Goal: Task Accomplishment & Management: Manage account settings

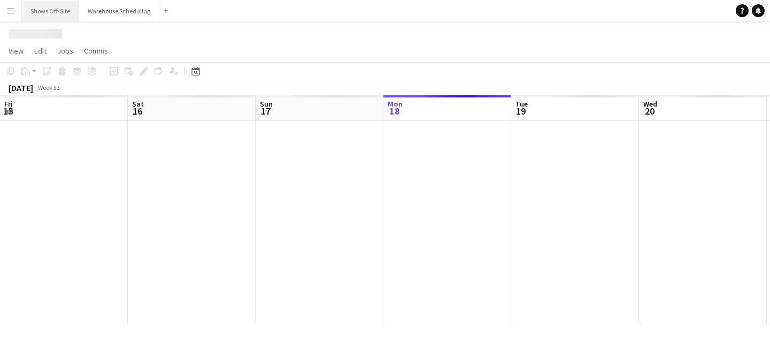
scroll to position [0, 256]
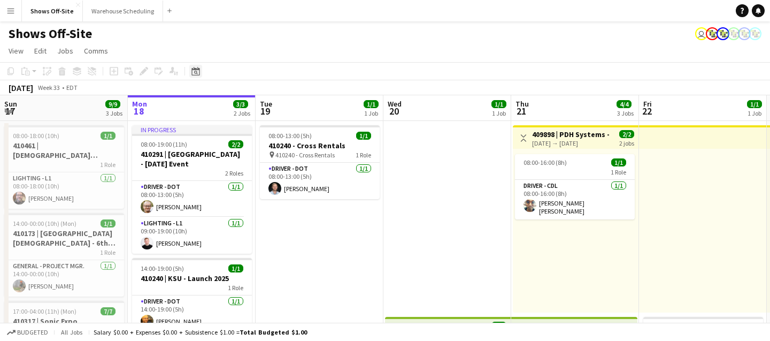
click at [194, 72] on icon "Date picker" at bounding box center [196, 71] width 9 height 9
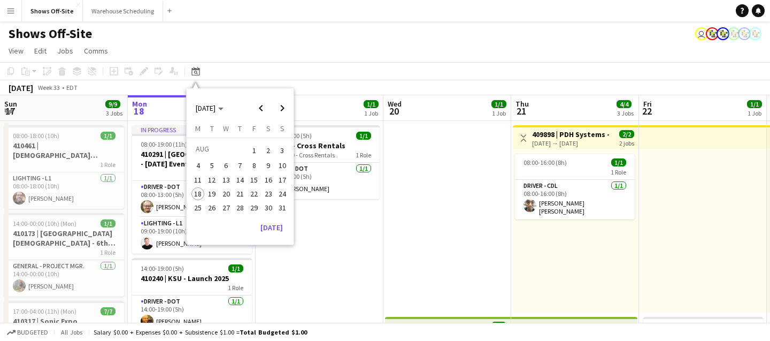
click at [279, 207] on span "31" at bounding box center [282, 207] width 13 height 13
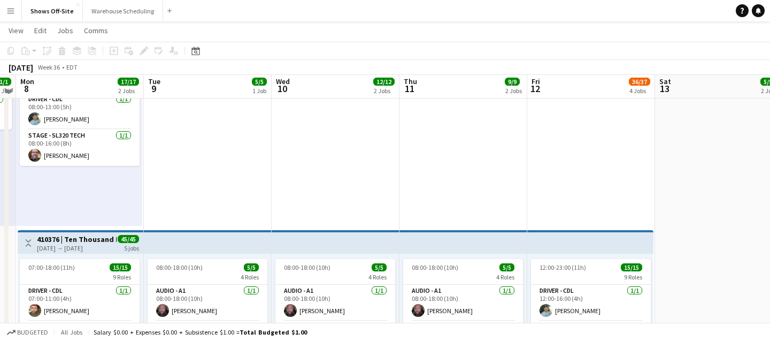
scroll to position [111, 0]
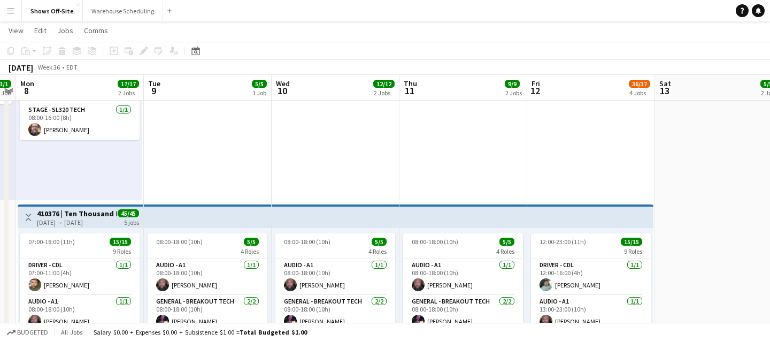
click at [78, 216] on h3 "410376 | Ten Thousand Hours - [GEOGRAPHIC_DATA] 2025" at bounding box center [77, 214] width 80 height 10
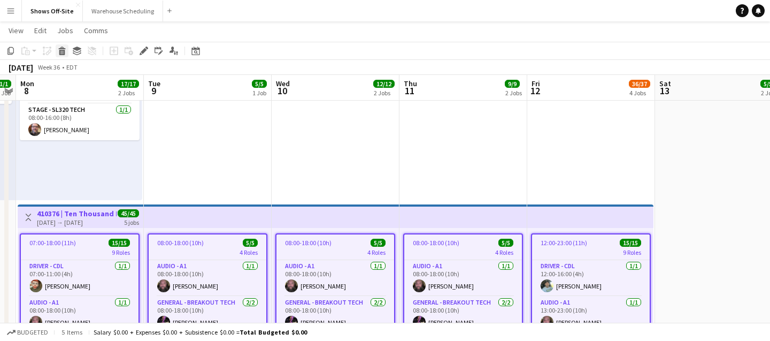
click at [62, 49] on icon "Delete" at bounding box center [62, 51] width 9 height 9
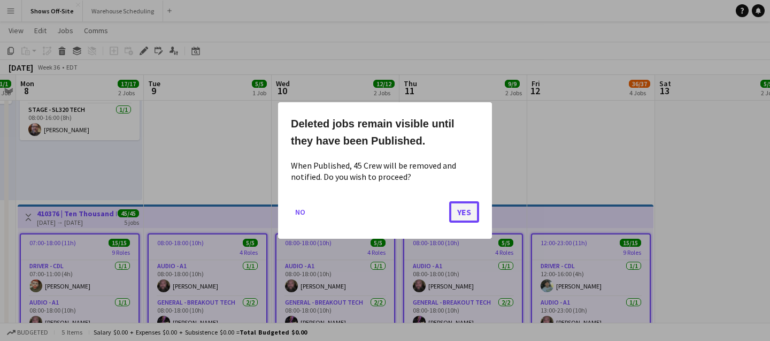
click at [474, 205] on button "Yes" at bounding box center [464, 211] width 30 height 21
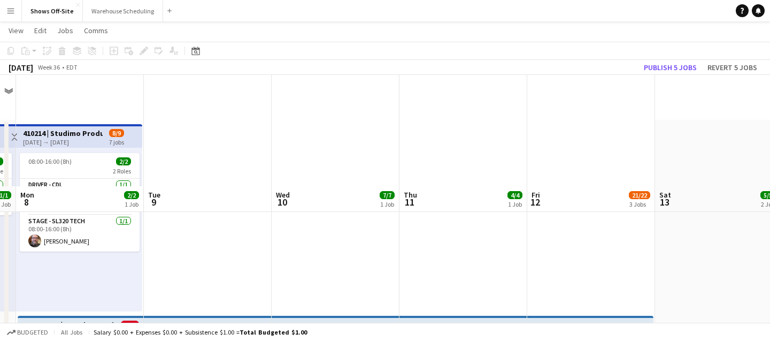
scroll to position [111, 0]
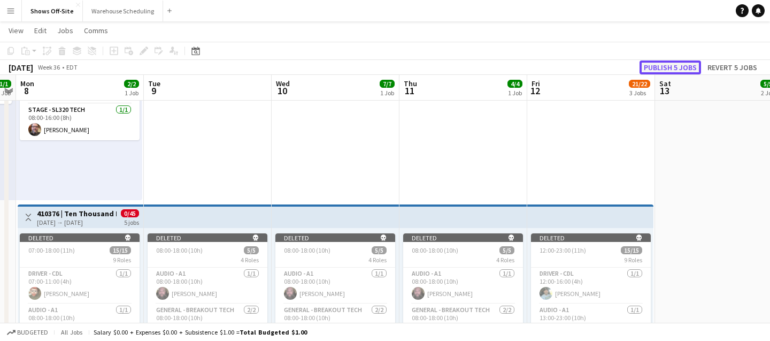
click at [664, 66] on button "Publish 5 jobs" at bounding box center [671, 67] width 62 height 14
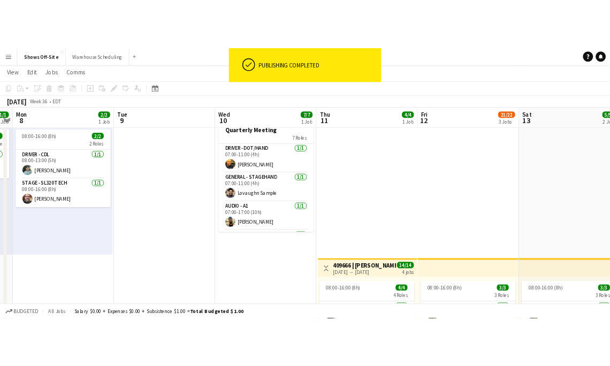
scroll to position [0, 0]
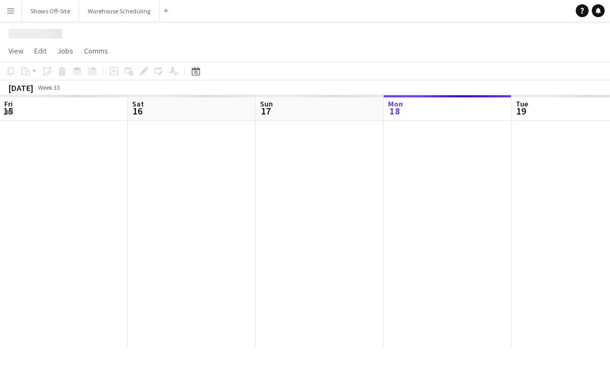
scroll to position [0, 256]
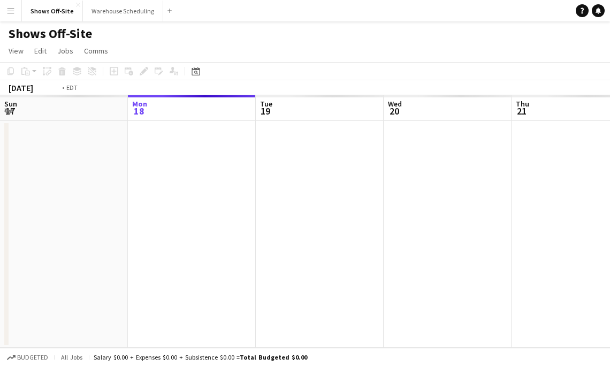
scroll to position [0, 368]
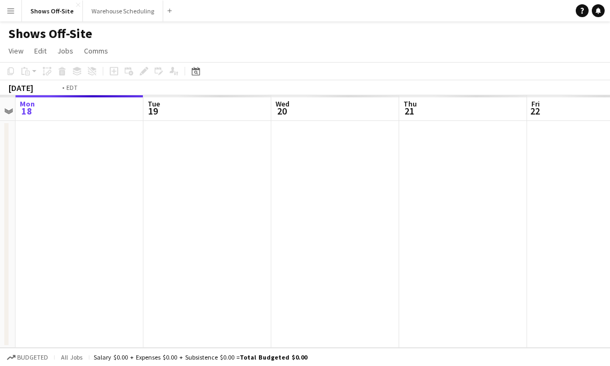
click at [9, 13] on app-icon "Menu" at bounding box center [10, 10] width 9 height 9
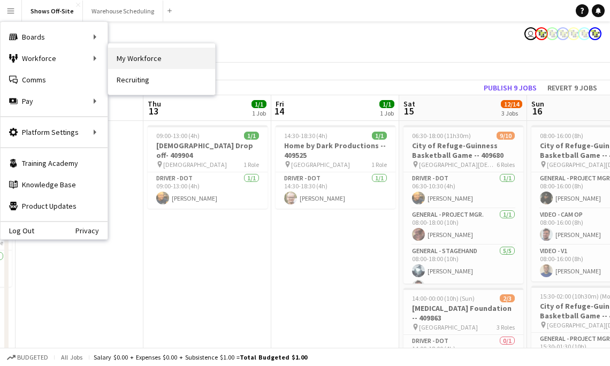
click at [142, 57] on link "My Workforce" at bounding box center [161, 58] width 107 height 21
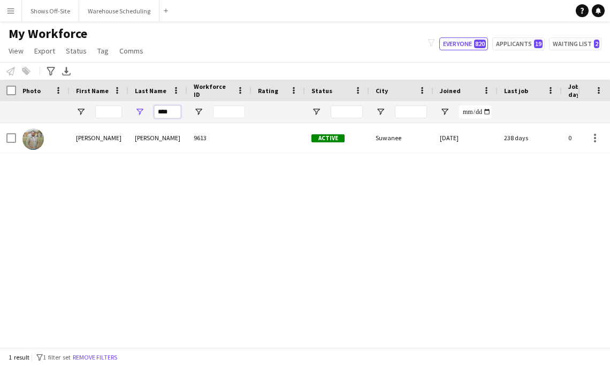
drag, startPoint x: 169, startPoint y: 115, endPoint x: 97, endPoint y: 108, distance: 72.1
click at [106, 109] on div "****" at bounding box center [580, 111] width 1160 height 21
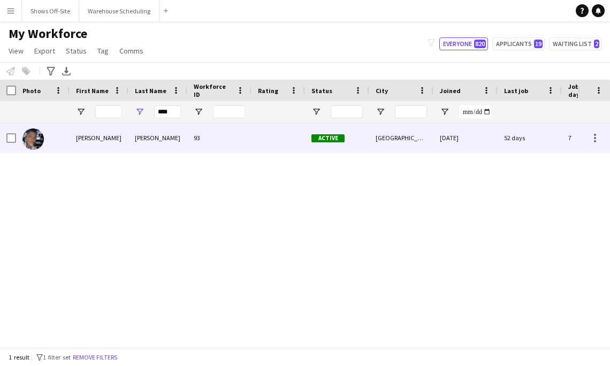
click at [106, 134] on div "Toby" at bounding box center [99, 137] width 59 height 29
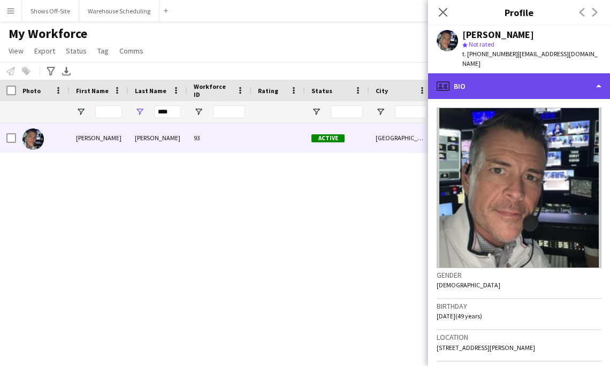
click at [472, 84] on div "profile Bio" at bounding box center [519, 86] width 182 height 26
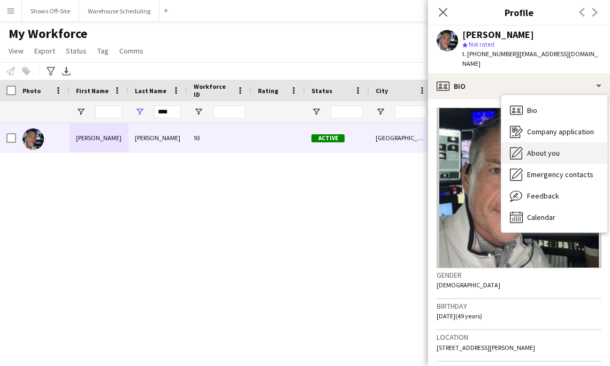
click at [575, 142] on div "About you About you" at bounding box center [554, 152] width 106 height 21
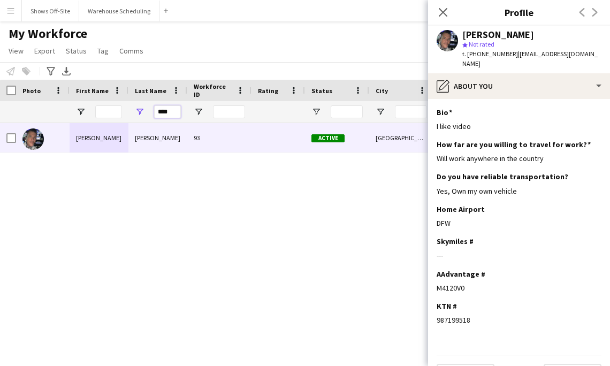
drag, startPoint x: 170, startPoint y: 113, endPoint x: 112, endPoint y: 113, distance: 57.8
click at [118, 113] on div "****" at bounding box center [580, 111] width 1160 height 21
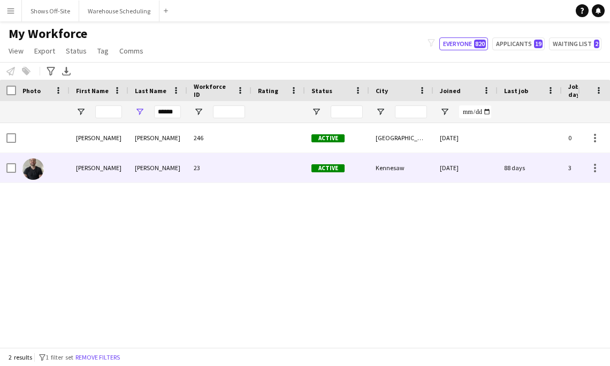
click at [146, 171] on div "Phillips" at bounding box center [157, 167] width 59 height 29
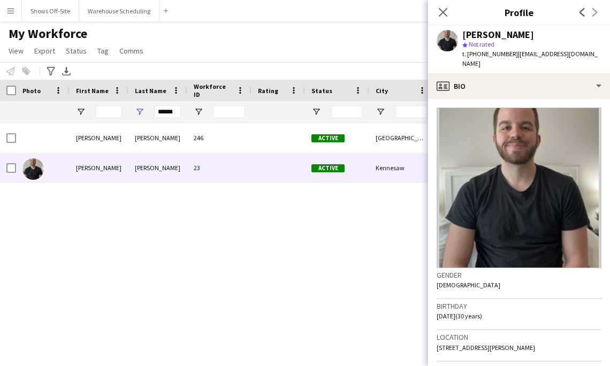
scroll to position [62, 0]
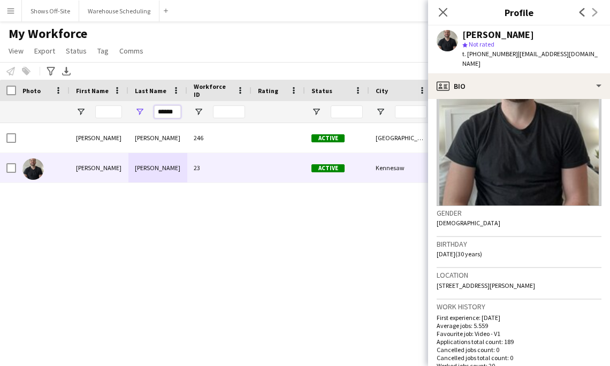
drag, startPoint x: 175, startPoint y: 115, endPoint x: 125, endPoint y: 115, distance: 49.8
click at [125, 115] on div "******" at bounding box center [580, 111] width 1160 height 21
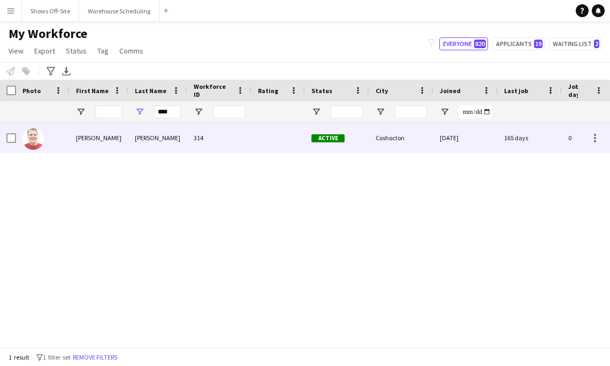
click at [136, 135] on div "Lapp" at bounding box center [157, 137] width 59 height 29
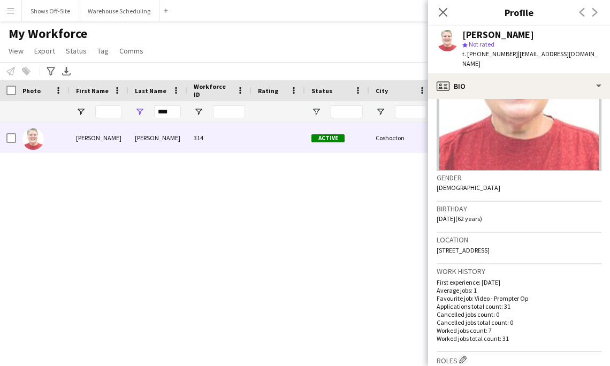
scroll to position [293, 0]
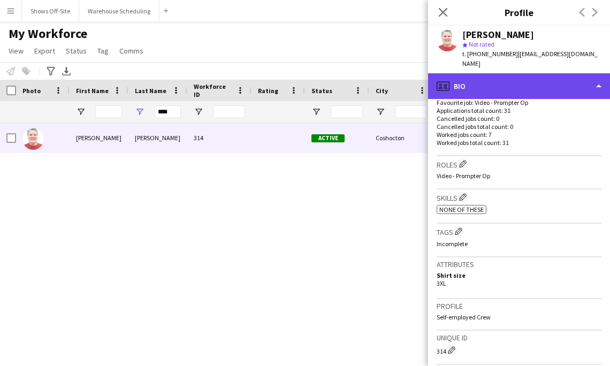
click at [516, 73] on div "profile Bio" at bounding box center [519, 86] width 182 height 26
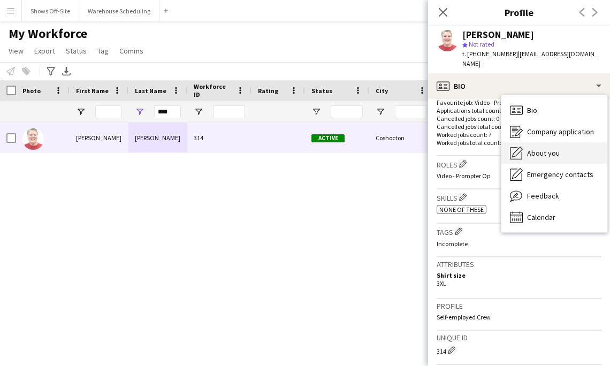
click at [538, 148] on span "About you" at bounding box center [543, 153] width 33 height 10
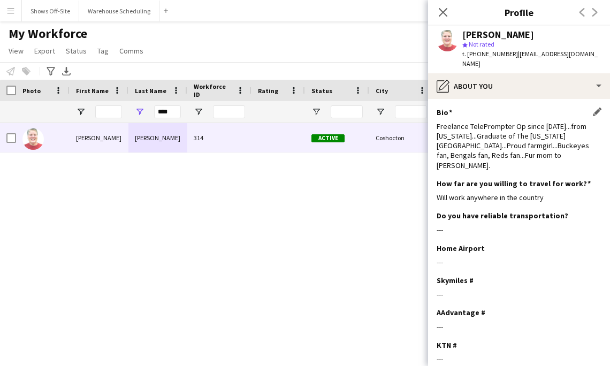
scroll to position [2, 0]
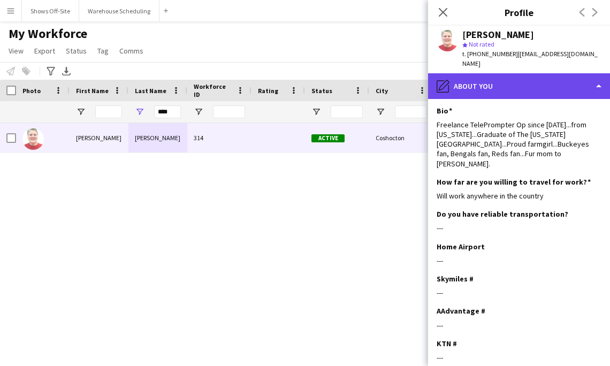
click at [520, 83] on div "pencil4 About you" at bounding box center [519, 86] width 182 height 26
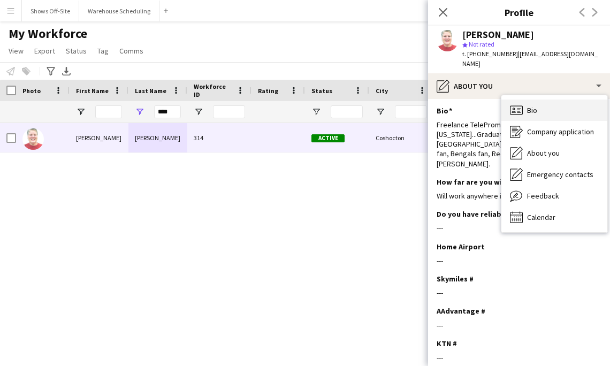
click at [532, 105] on span "Bio" at bounding box center [532, 110] width 10 height 10
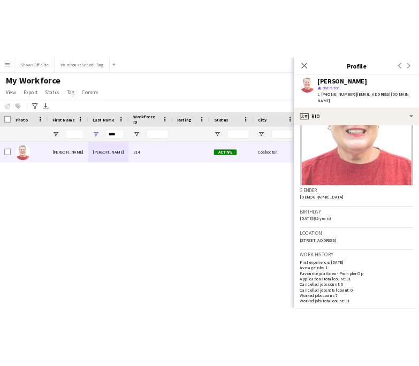
scroll to position [91, 0]
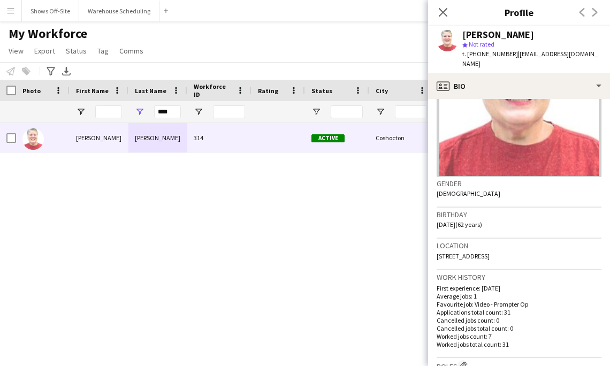
drag, startPoint x: 530, startPoint y: 247, endPoint x: 436, endPoint y: 246, distance: 94.7
click at [436, 247] on app-crew-profile-bio "Gender Female Birthday 01-31-1963 (62 years) Location 44714 U.S. 36, Coshocton,…" at bounding box center [519, 232] width 182 height 267
copy span "44714 U.S. 36, Coshocton, 43812"
drag, startPoint x: 173, startPoint y: 114, endPoint x: 117, endPoint y: 114, distance: 56.7
click at [121, 114] on div "****" at bounding box center [580, 111] width 1160 height 21
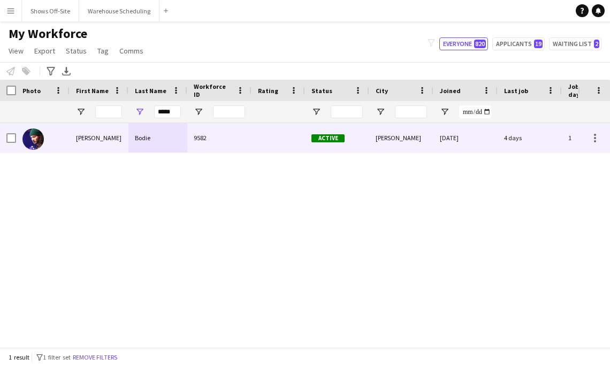
click at [108, 141] on div "Jackson" at bounding box center [99, 137] width 59 height 29
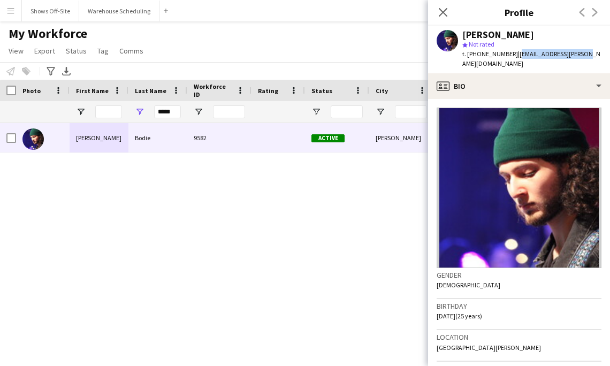
drag, startPoint x: 510, startPoint y: 56, endPoint x: 572, endPoint y: 54, distance: 62.6
click at [573, 55] on span "| jack.b.bodie@gmail.com" at bounding box center [531, 59] width 138 height 18
drag, startPoint x: 582, startPoint y: 54, endPoint x: 510, endPoint y: 54, distance: 72.2
click at [509, 54] on div "Jackson Bodie star Not rated t. +17063384863 | jack.b.bodie@gmail.com" at bounding box center [519, 50] width 182 height 48
copy span "jack.b.bodie@gmail.com"
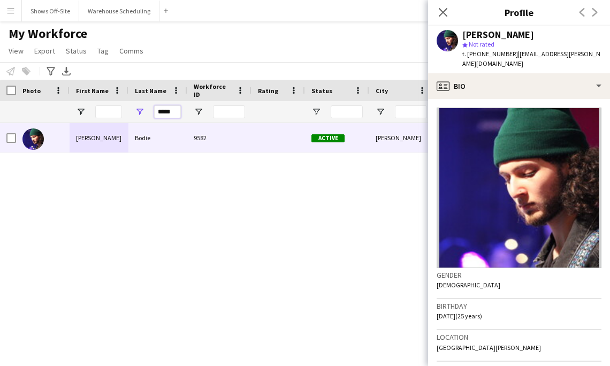
drag, startPoint x: 177, startPoint y: 113, endPoint x: 98, endPoint y: 113, distance: 78.7
click at [102, 113] on div "*****" at bounding box center [580, 111] width 1160 height 21
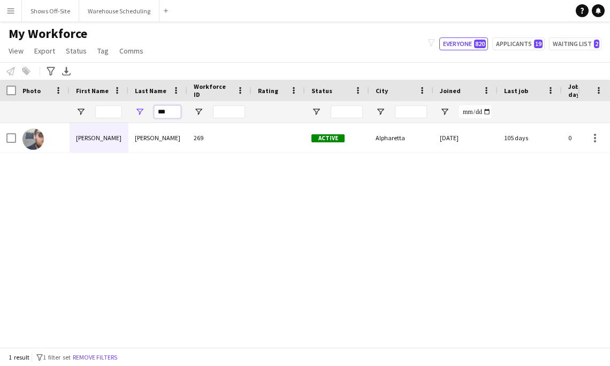
type input "***"
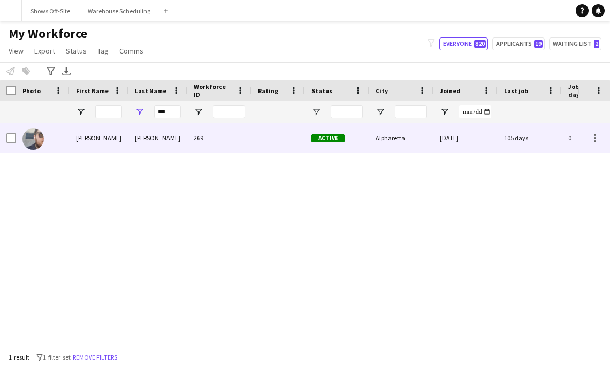
click at [170, 152] on div "Bazemore" at bounding box center [157, 137] width 59 height 29
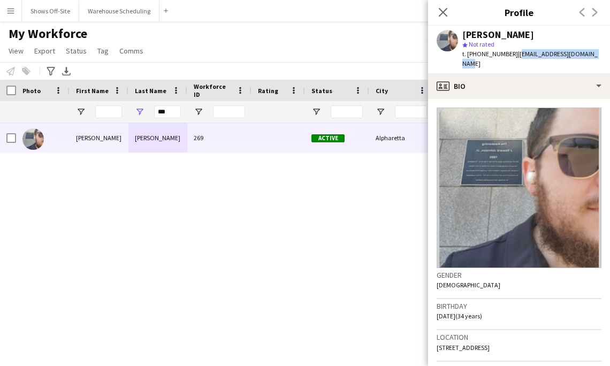
drag, startPoint x: 509, startPoint y: 56, endPoint x: 599, endPoint y: 60, distance: 89.4
click at [598, 60] on app-profile-header "Lucas Bazemore star Not rated t. +17703774975 | lucasbazemore@hotmail.com" at bounding box center [519, 50] width 182 height 48
copy span "lucasbazemore@hotmail.com"
drag, startPoint x: 463, startPoint y: 34, endPoint x: 543, endPoint y: 34, distance: 79.2
click at [543, 34] on div "Lucas Bazemore" at bounding box center [531, 35] width 139 height 10
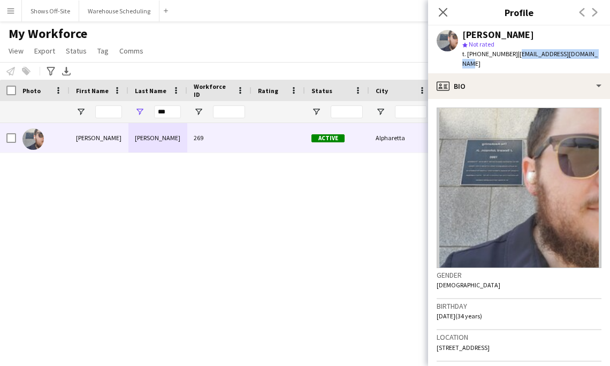
copy div "Lucas Bazemore"
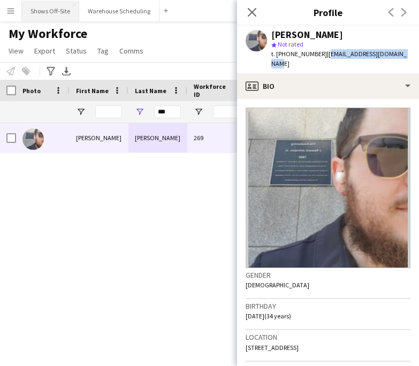
click at [56, 11] on button "Shows Off-Site Close" at bounding box center [50, 11] width 57 height 21
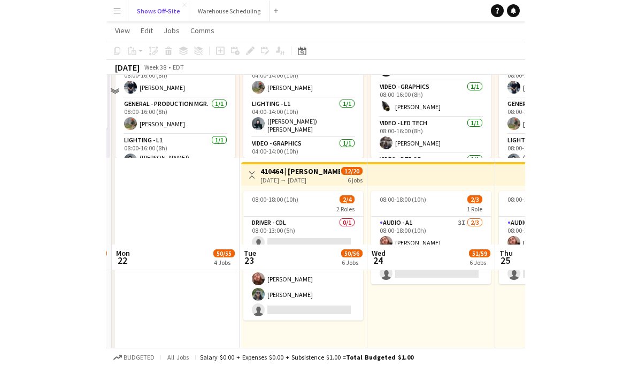
scroll to position [755, 0]
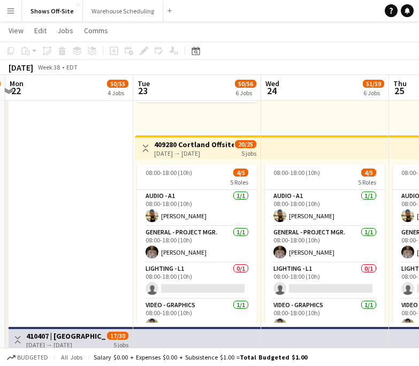
click at [160, 149] on div "09-23-2025 → 09-27-2025" at bounding box center [194, 153] width 80 height 8
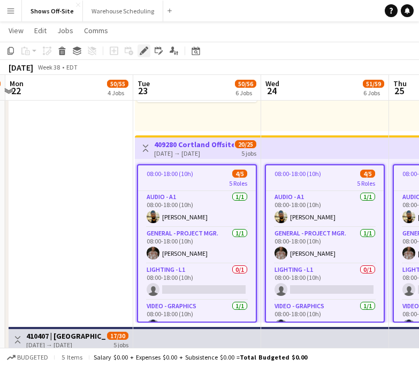
click at [140, 49] on icon "Edit" at bounding box center [144, 51] width 9 height 9
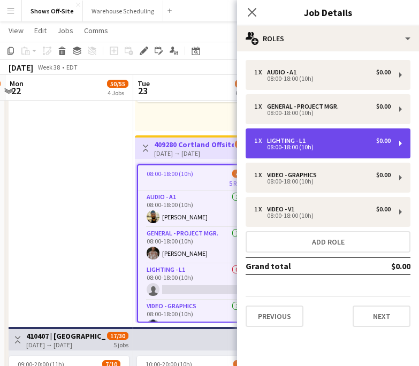
click at [291, 140] on div "Lighting - L1" at bounding box center [288, 140] width 43 height 7
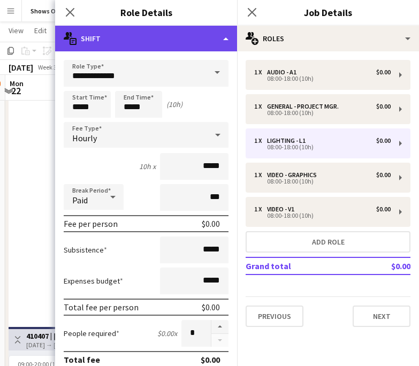
click at [205, 47] on div "multiple-actions-text Shift" at bounding box center [146, 39] width 182 height 26
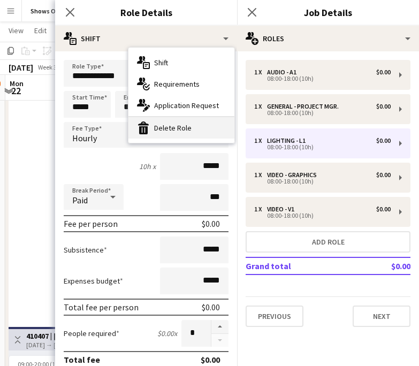
click at [190, 128] on div "bin-2 Delete Role" at bounding box center [181, 127] width 106 height 21
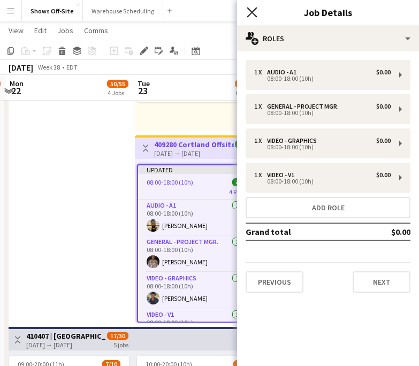
click at [251, 12] on icon at bounding box center [252, 12] width 10 height 10
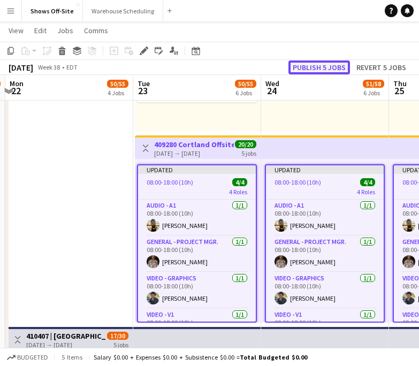
click at [319, 68] on button "Publish 5 jobs" at bounding box center [319, 67] width 62 height 14
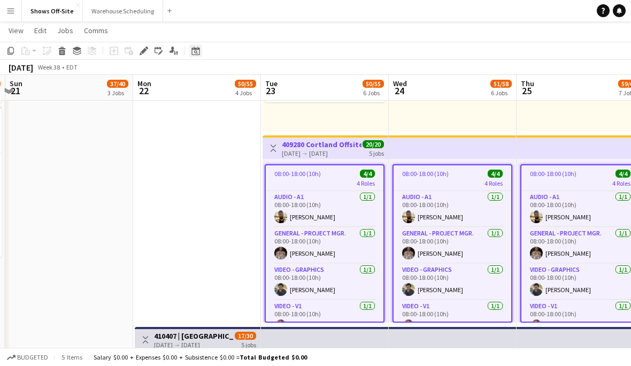
click at [199, 54] on icon at bounding box center [196, 51] width 8 height 9
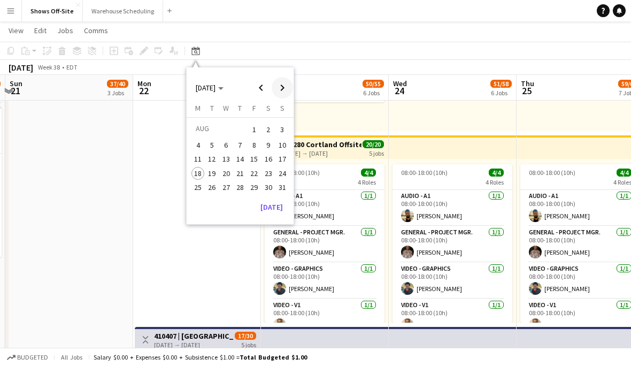
click at [289, 85] on span "Next month" at bounding box center [282, 87] width 21 height 21
click at [199, 186] on span "22" at bounding box center [198, 184] width 13 height 13
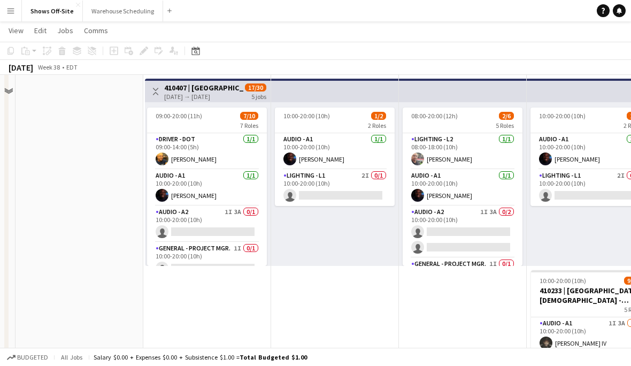
scroll to position [1014, 0]
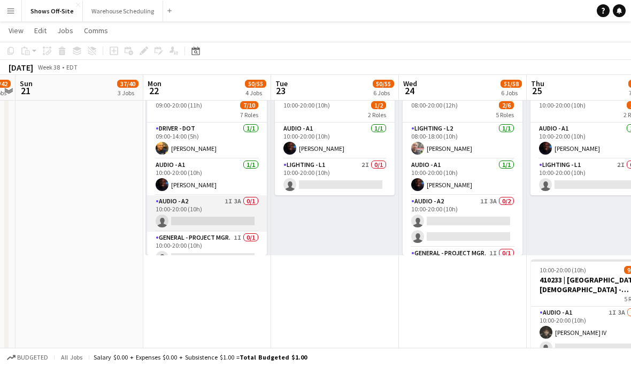
click at [195, 201] on app-card-role "Audio - A2 1I 3A 0/1 10:00-20:00 (10h) single-neutral-actions" at bounding box center [207, 213] width 120 height 36
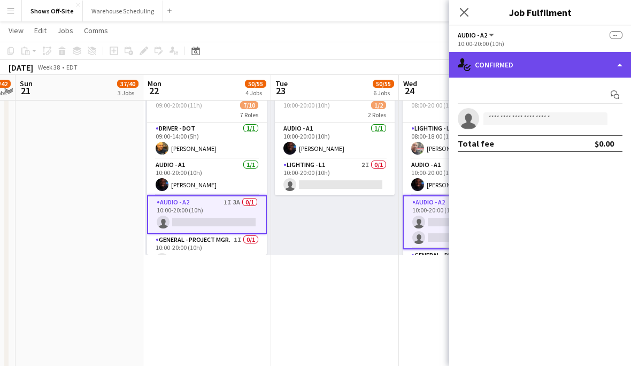
click at [518, 67] on div "single-neutral-actions-check-2 Confirmed" at bounding box center [540, 65] width 182 height 26
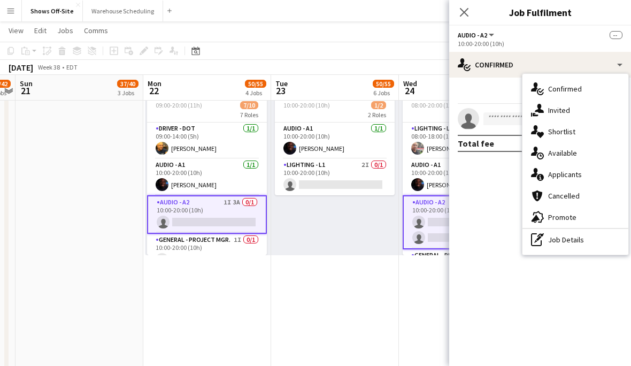
click at [569, 109] on div "single-neutral-actions-share-1 Invited" at bounding box center [576, 110] width 106 height 21
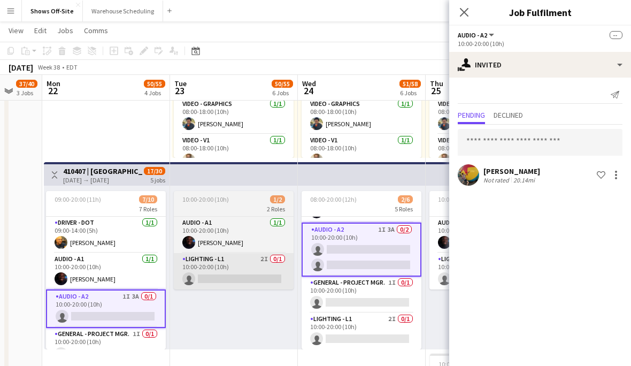
scroll to position [0, 333]
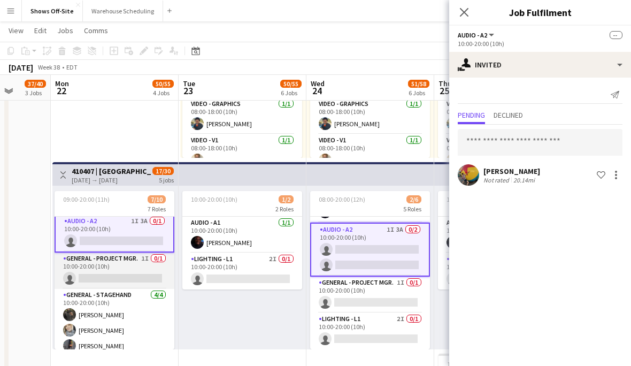
click at [120, 266] on app-card-role "General - Project Mgr. 1I 0/1 10:00-20:00 (10h) single-neutral-actions" at bounding box center [115, 271] width 120 height 36
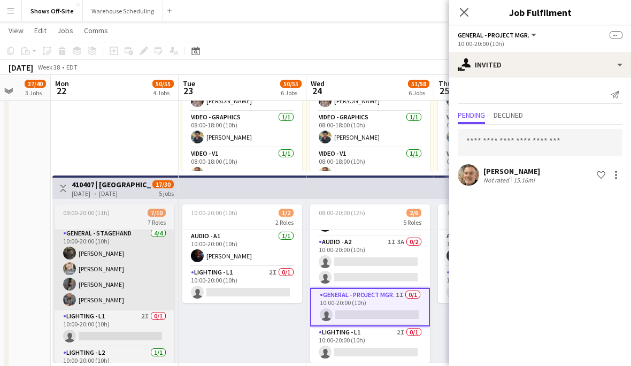
scroll to position [171, 0]
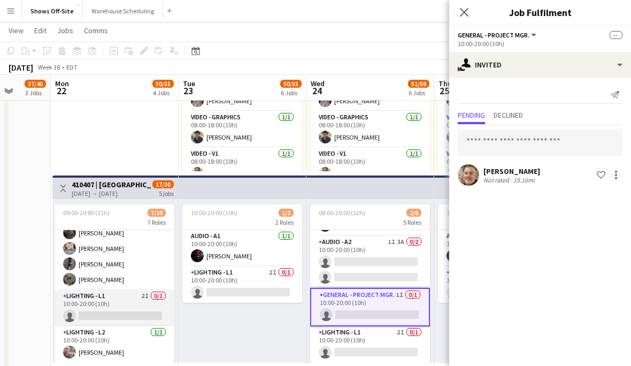
click at [110, 303] on app-card-role "Lighting - L1 2I 0/1 10:00-20:00 (10h) single-neutral-actions" at bounding box center [115, 308] width 120 height 36
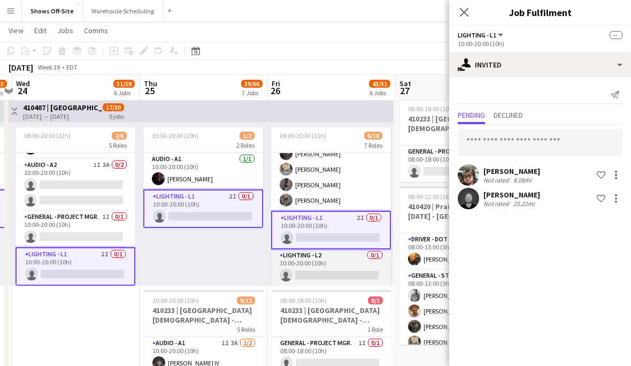
click at [326, 267] on app-card-role "Lighting - L2 0/1 10:00-20:00 (10h) single-neutral-actions" at bounding box center [331, 267] width 120 height 36
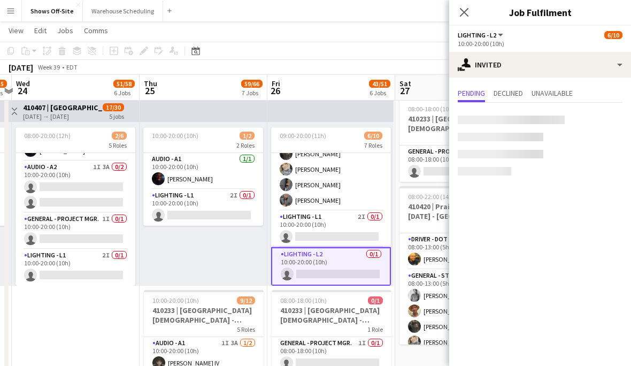
scroll to position [65, 0]
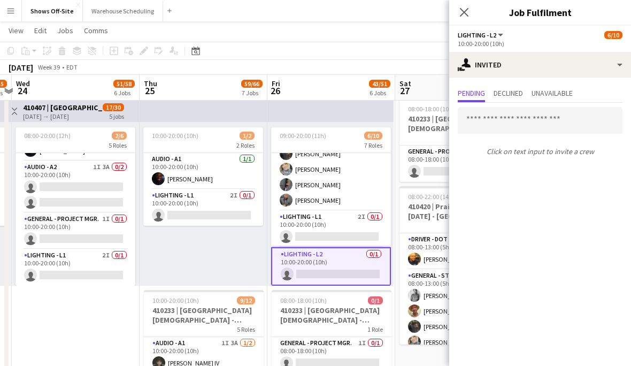
click at [464, 13] on icon at bounding box center [464, 12] width 9 height 9
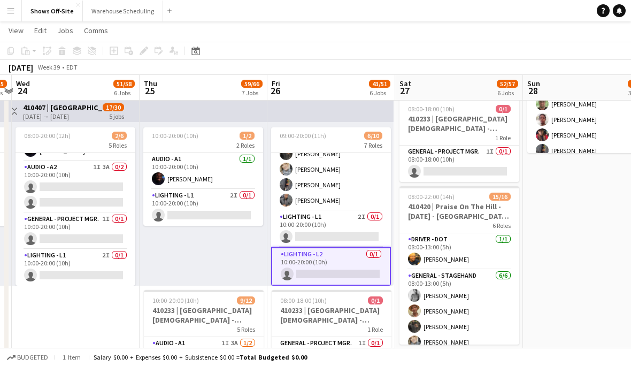
click at [381, 42] on app-toolbar "Copy Paste Paste Command V Paste with crew Command Shift V Paste linked Job Del…" at bounding box center [315, 51] width 631 height 18
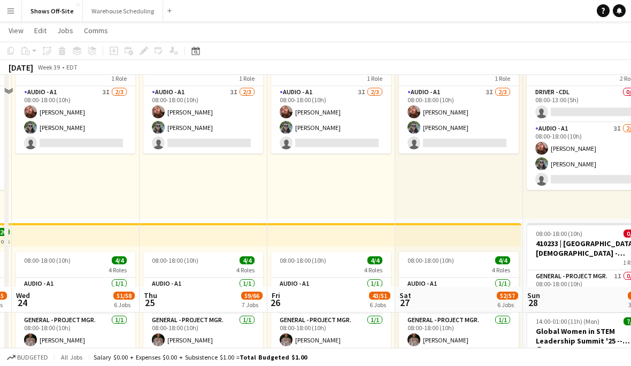
scroll to position [609, 0]
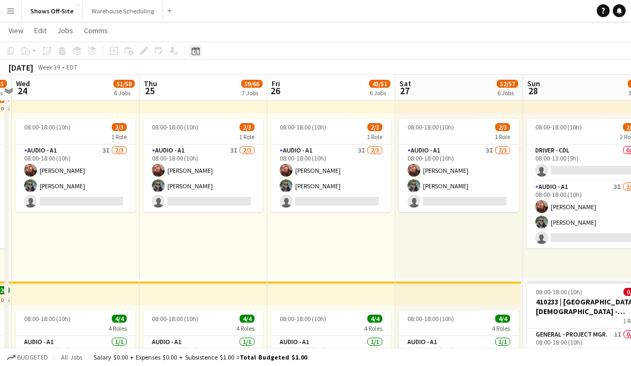
click at [202, 49] on div "Date picker" at bounding box center [195, 50] width 13 height 13
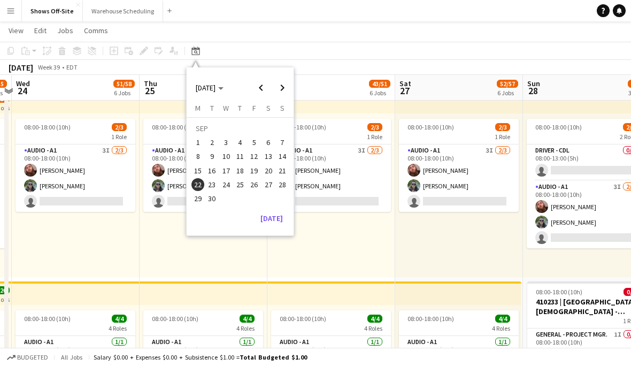
click at [152, 235] on div "08:00-18:00 (10h) 2/3 1 Role Audio - A1 3I 2/3 08:00-18:00 (10h) Sam Kuonen Joh…" at bounding box center [204, 195] width 128 height 164
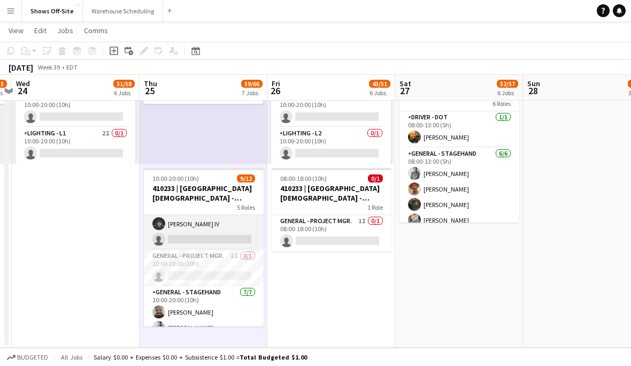
scroll to position [0, 0]
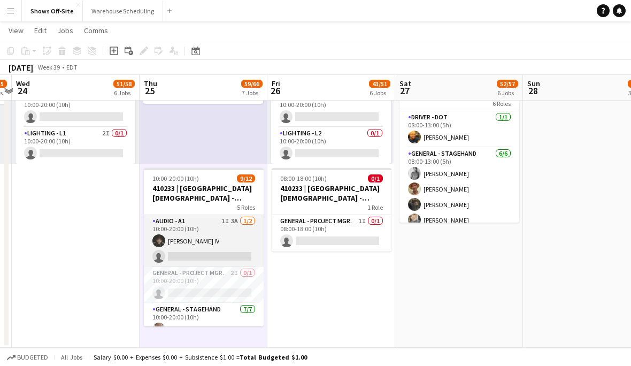
click at [207, 248] on app-card-role "Audio - A1 1I 3A 1/2 10:00-20:00 (10h) Sylvester Williams IV single-neutral-act…" at bounding box center [204, 241] width 120 height 52
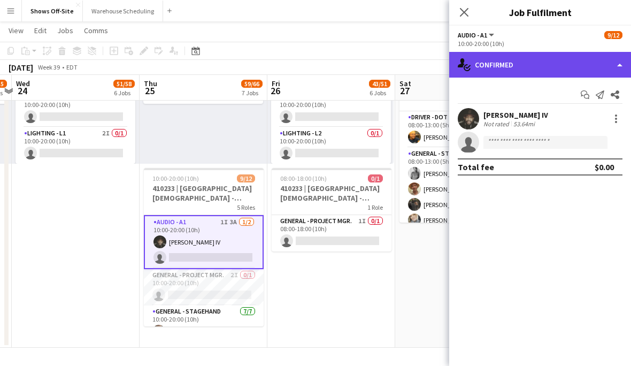
click at [578, 62] on div "single-neutral-actions-check-2 Confirmed" at bounding box center [540, 65] width 182 height 26
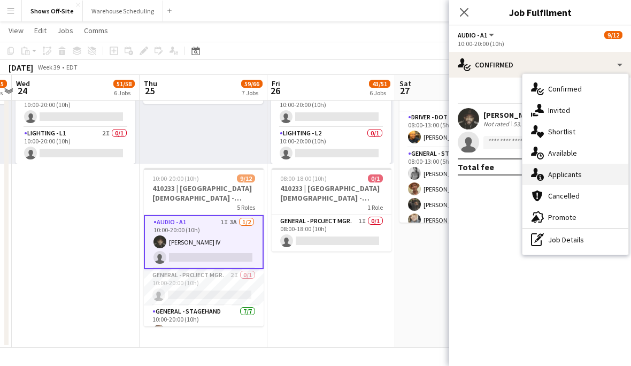
click at [582, 171] on div "single-neutral-actions-information Applicants" at bounding box center [576, 174] width 106 height 21
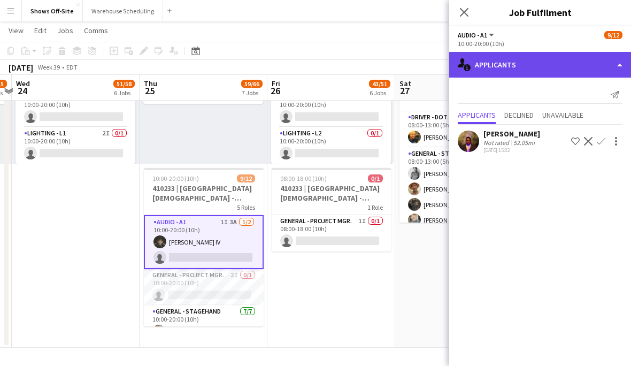
click at [518, 72] on div "single-neutral-actions-information Applicants" at bounding box center [540, 65] width 182 height 26
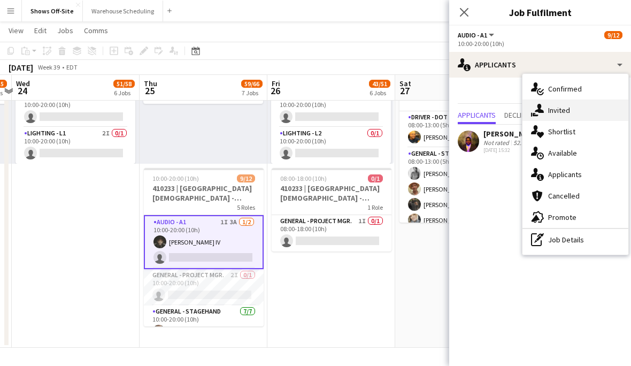
click at [540, 110] on icon at bounding box center [539, 108] width 9 height 9
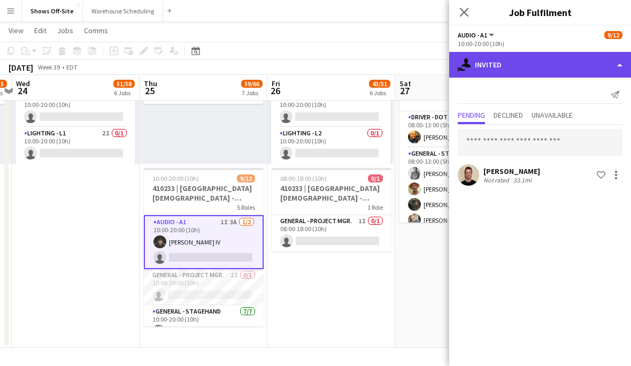
click at [538, 64] on div "single-neutral-actions-share-1 Invited" at bounding box center [540, 65] width 182 height 26
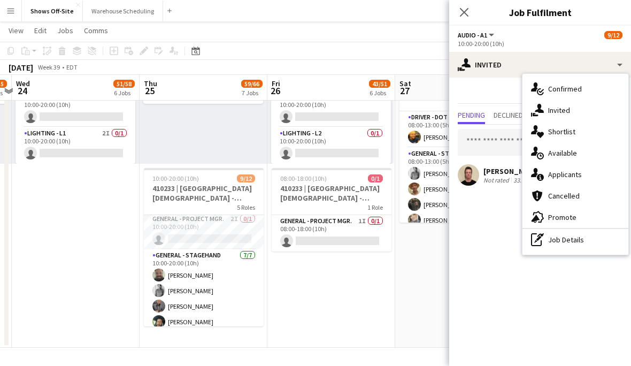
scroll to position [59, 0]
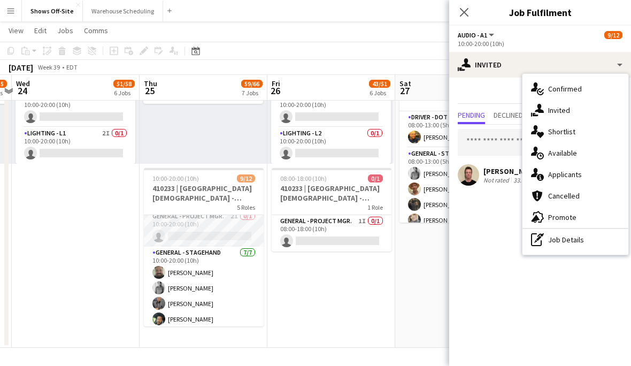
click at [211, 228] on app-card-role "General - Project Mgr. 2I 0/1 10:00-20:00 (10h) single-neutral-actions" at bounding box center [204, 228] width 120 height 36
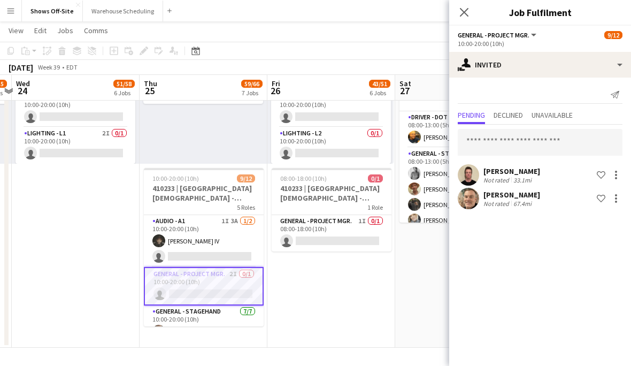
scroll to position [2, 0]
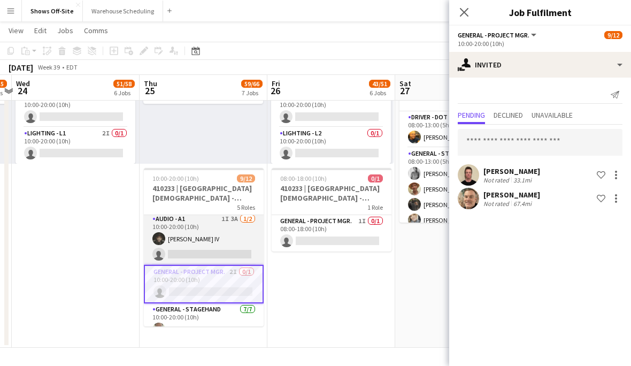
click at [196, 239] on app-card-role "Audio - A1 1I 3A 1/2 10:00-20:00 (10h) Sylvester Williams IV single-neutral-act…" at bounding box center [204, 239] width 120 height 52
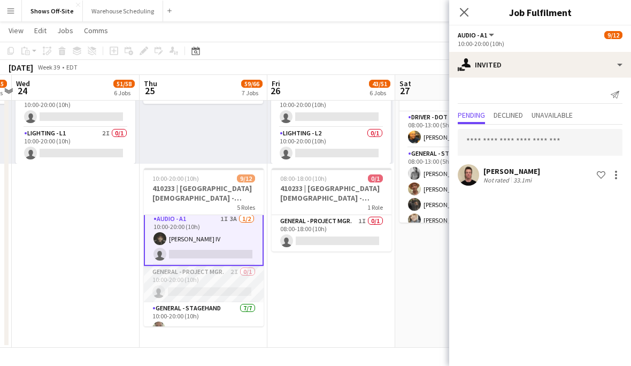
click at [202, 286] on app-card-role "General - Project Mgr. 2I 0/1 10:00-20:00 (10h) single-neutral-actions" at bounding box center [204, 284] width 120 height 36
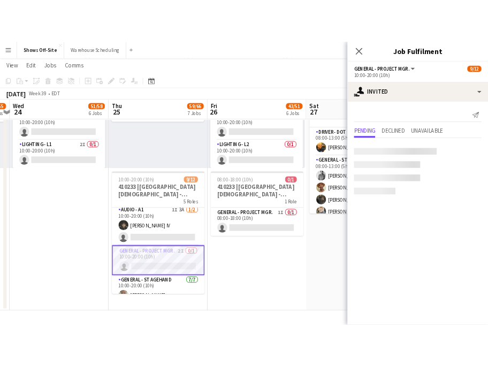
scroll to position [2, 0]
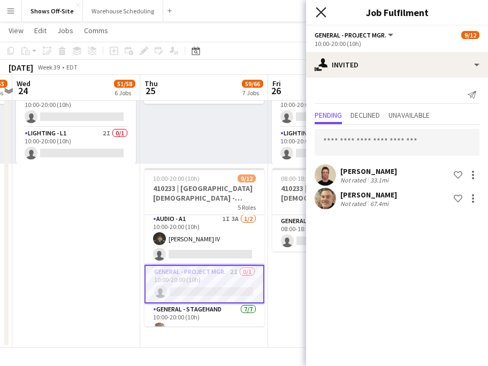
click at [319, 7] on icon "Close pop-in" at bounding box center [321, 12] width 10 height 10
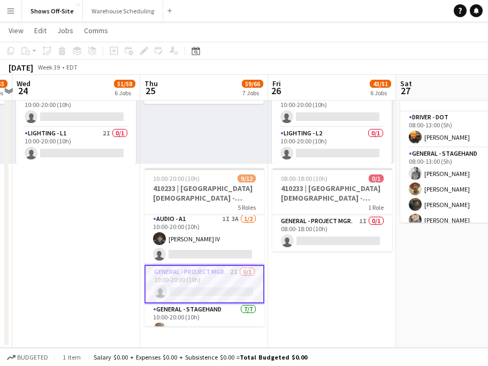
click at [297, 42] on app-toolbar "Copy Paste Paste Command V Paste with crew Command Shift V Paste linked Job Del…" at bounding box center [244, 51] width 488 height 18
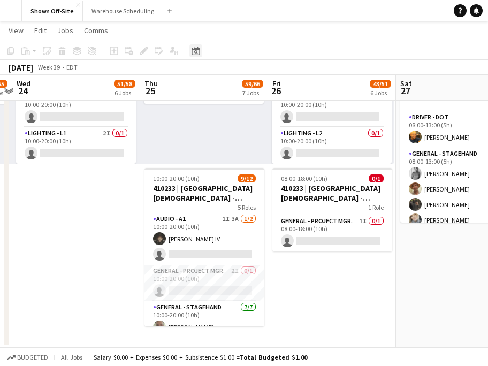
click at [195, 51] on icon "Date picker" at bounding box center [196, 51] width 9 height 9
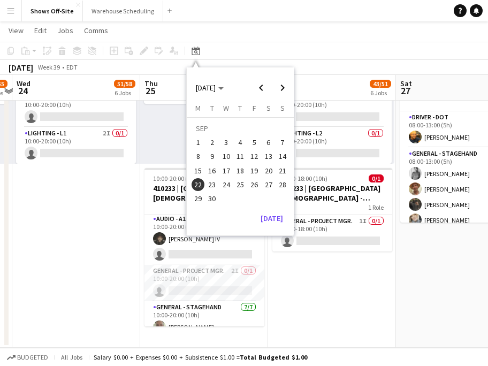
click at [270, 143] on span "6" at bounding box center [268, 142] width 13 height 13
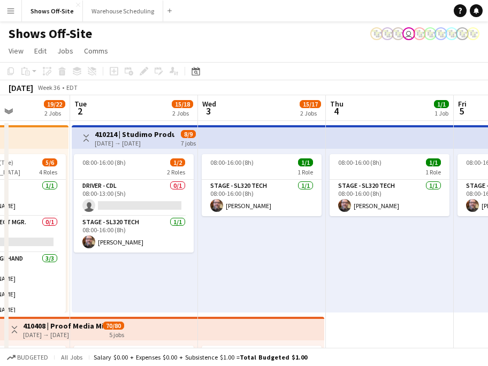
scroll to position [0, 232]
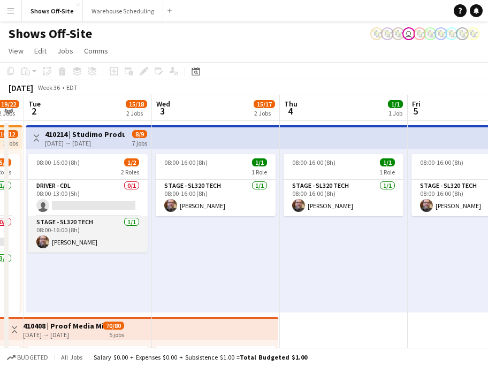
click at [65, 231] on app-card-role "Stage - SL320 Tech 1/1 08:00-16:00 (8h) Matt LeBlanc" at bounding box center [88, 234] width 120 height 36
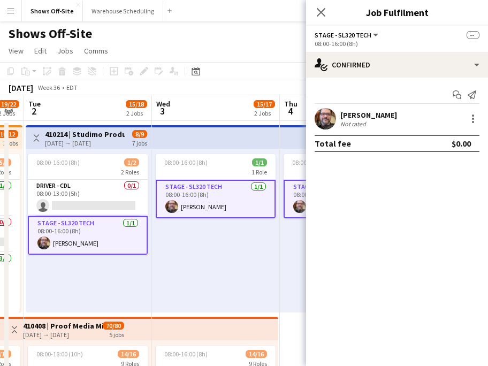
click at [471, 127] on div "Matt LeBlanc Not rated" at bounding box center [397, 118] width 182 height 21
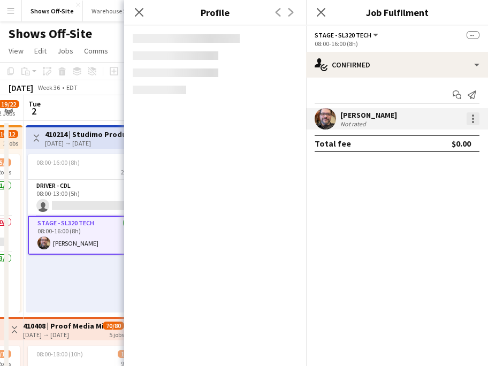
click at [471, 120] on div at bounding box center [473, 118] width 13 height 13
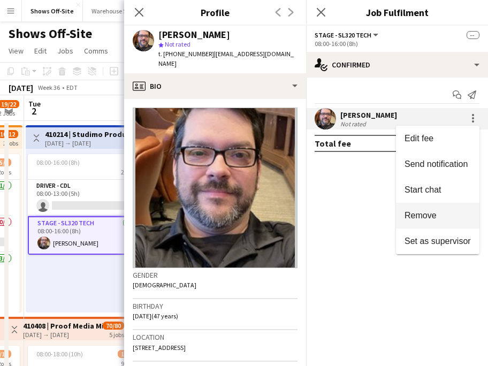
click at [429, 211] on span "Remove" at bounding box center [420, 215] width 32 height 9
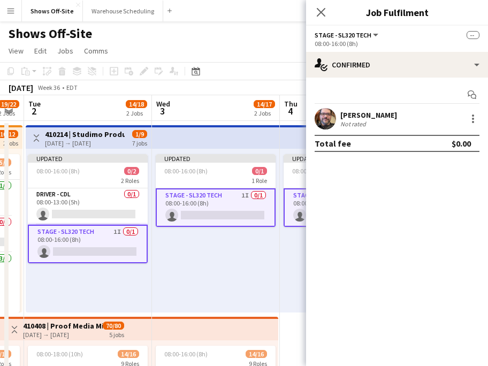
click at [93, 230] on app-card-role "Stage - SL320 Tech 1I 0/1 08:00-16:00 (8h) single-neutral-actions" at bounding box center [88, 244] width 120 height 39
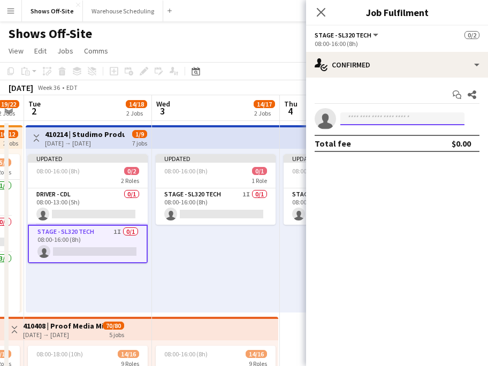
click at [358, 115] on input at bounding box center [402, 118] width 124 height 13
click at [193, 270] on div "Updated 08:00-16:00 (8h) 0/1 1 Role Stage - SL320 Tech 1I 0/1 08:00-16:00 (8h) …" at bounding box center [216, 231] width 128 height 164
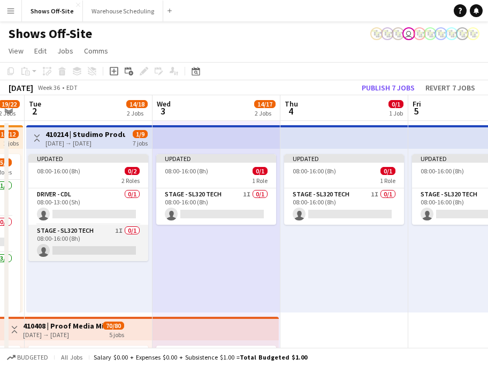
click at [104, 246] on app-card-role "Stage - SL320 Tech 1I 0/1 08:00-16:00 (8h) single-neutral-actions" at bounding box center [88, 243] width 120 height 36
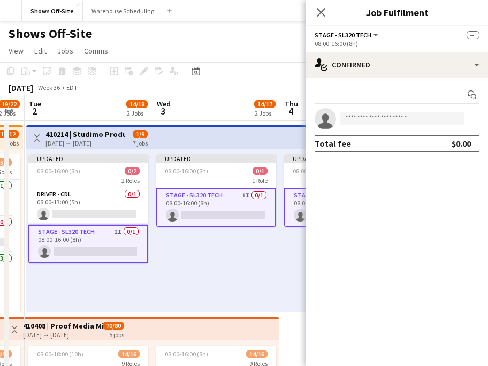
click at [218, 89] on div "September 2025 Week 36 • EDT Publish 7 jobs Revert 7 jobs" at bounding box center [244, 87] width 488 height 15
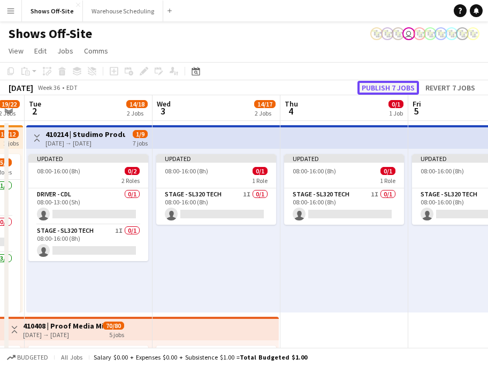
click at [375, 85] on button "Publish 7 jobs" at bounding box center [388, 88] width 62 height 14
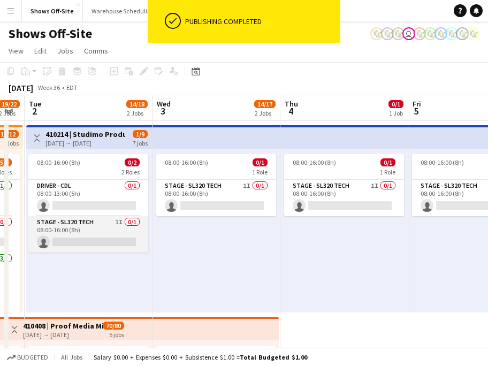
click at [89, 240] on app-card-role "Stage - SL320 Tech 1I 0/1 08:00-16:00 (8h) single-neutral-actions" at bounding box center [88, 234] width 120 height 36
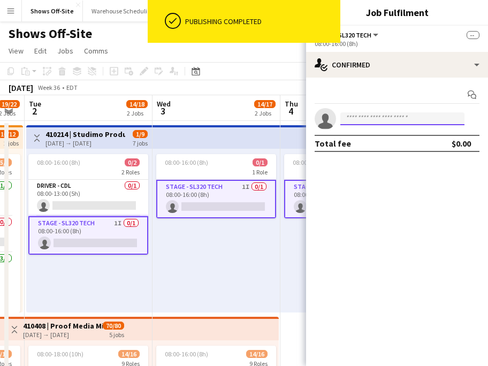
click at [361, 118] on input at bounding box center [402, 118] width 124 height 13
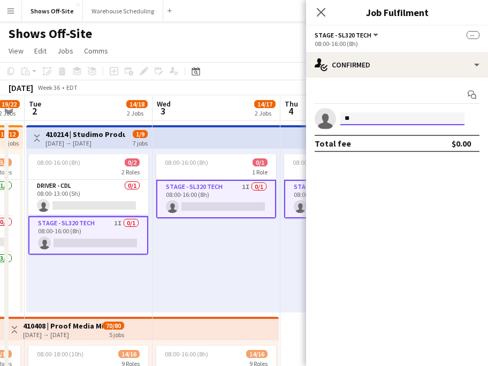
type input "*"
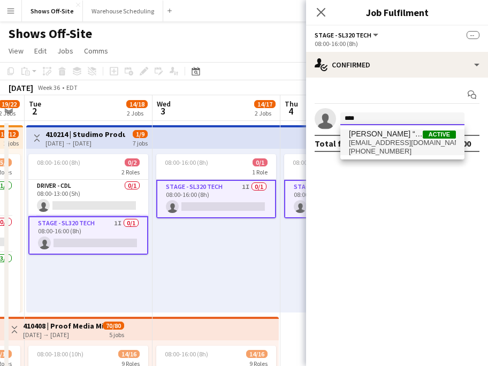
type input "****"
click at [407, 136] on span "J.W. “Bill” Abner Active" at bounding box center [402, 133] width 107 height 9
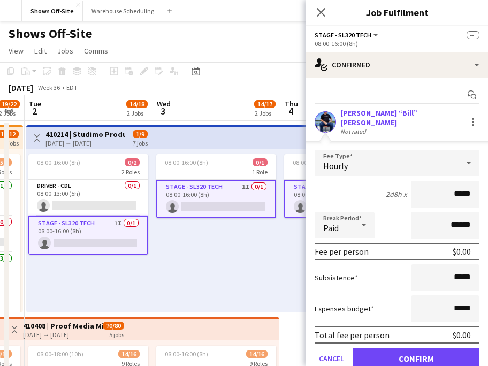
scroll to position [37, 0]
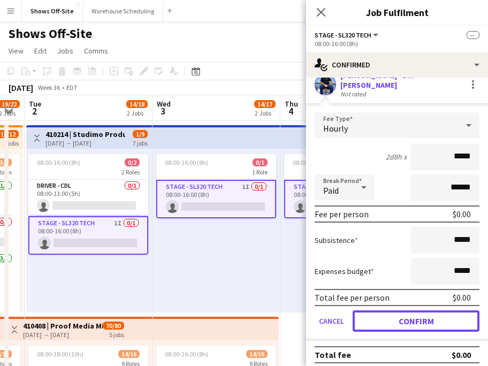
click at [407, 322] on button "Confirm" at bounding box center [416, 320] width 127 height 21
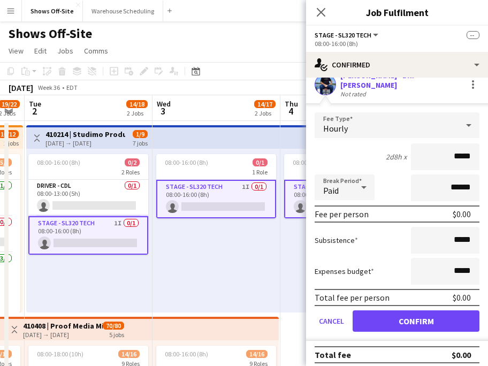
scroll to position [0, 0]
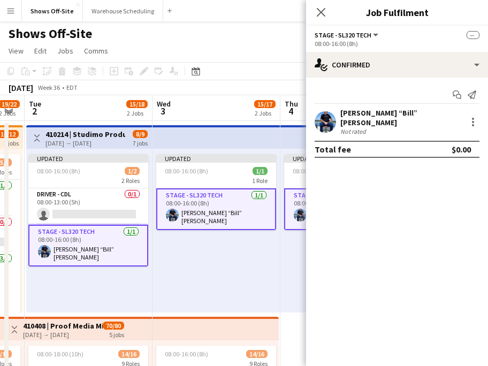
click at [317, 11] on icon "Close pop-in" at bounding box center [321, 12] width 9 height 9
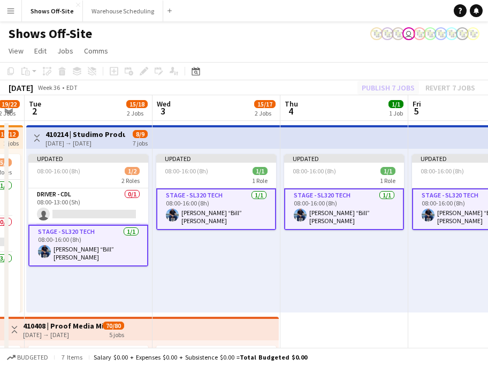
click at [399, 93] on div "Publish 7 jobs Revert 7 jobs" at bounding box center [418, 88] width 139 height 14
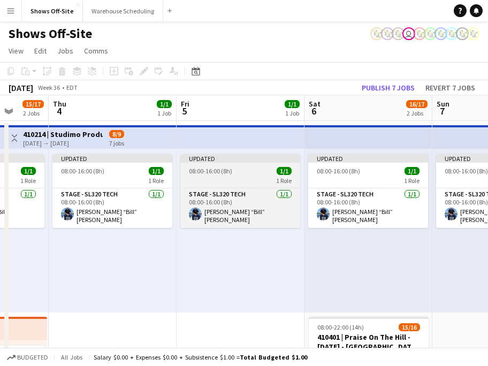
scroll to position [0, 417]
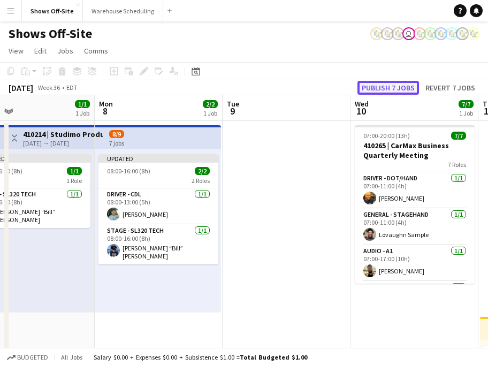
click at [399, 84] on button "Publish 7 jobs" at bounding box center [388, 88] width 62 height 14
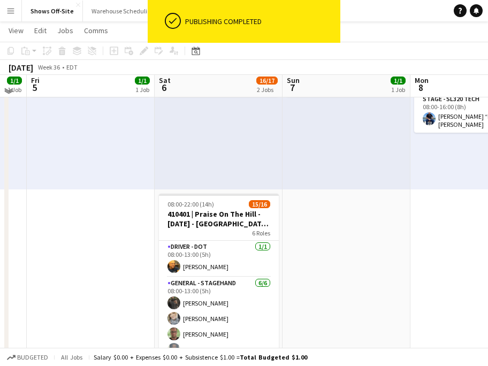
scroll to position [123, 0]
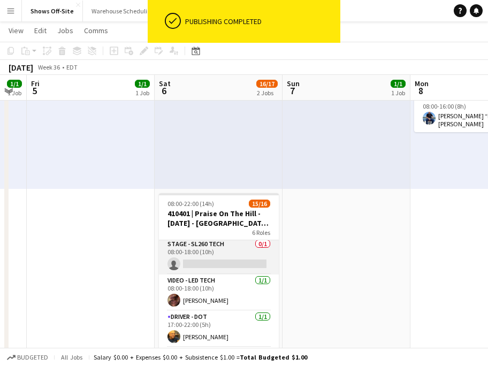
click at [196, 255] on app-card-role "Stage - SL260 Tech 0/1 08:00-18:00 (10h) single-neutral-actions" at bounding box center [219, 256] width 120 height 36
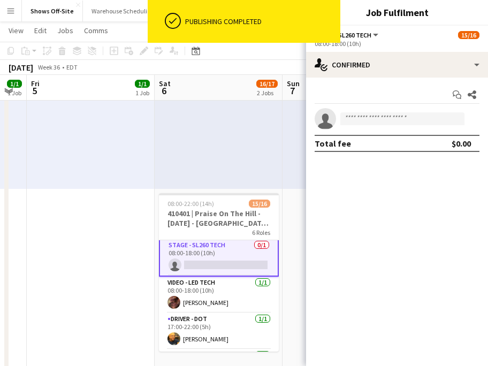
scroll to position [154, 0]
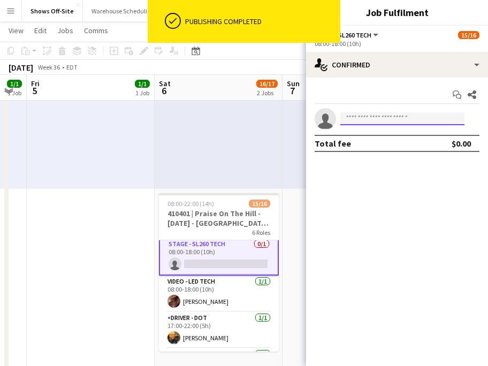
click at [380, 117] on input at bounding box center [402, 118] width 124 height 13
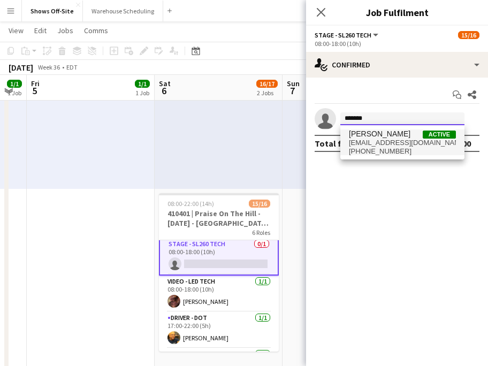
type input "*******"
click at [383, 138] on span "[PERSON_NAME]" at bounding box center [380, 133] width 62 height 9
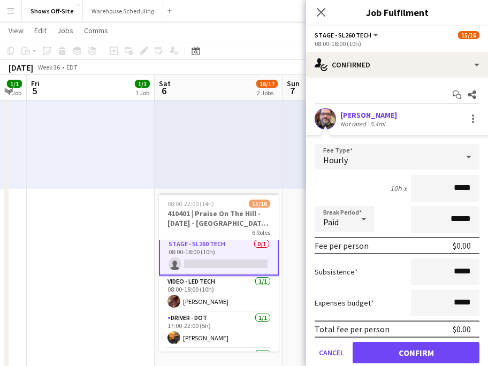
scroll to position [37, 0]
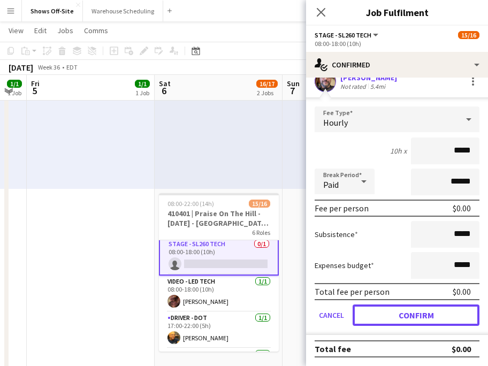
click at [412, 314] on button "Confirm" at bounding box center [416, 314] width 127 height 21
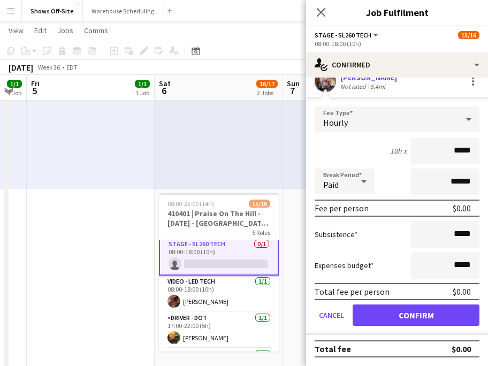
scroll to position [0, 0]
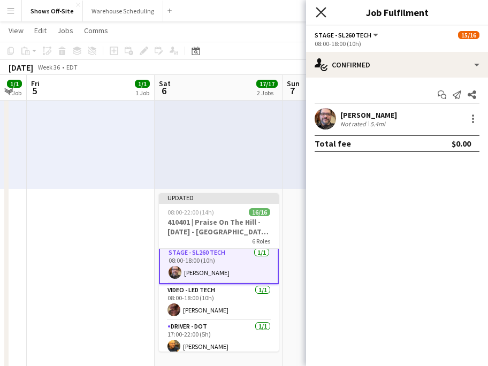
click at [323, 14] on icon at bounding box center [321, 12] width 10 height 10
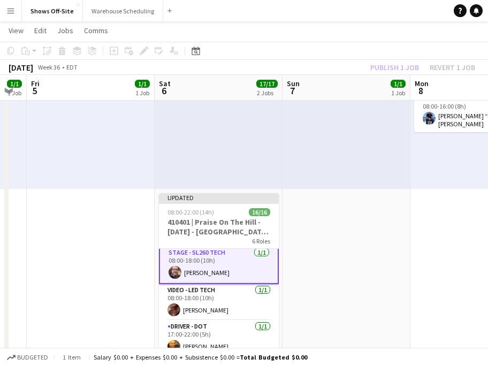
click at [394, 75] on app-board-header-date "Sun 7 1/1 1 Job" at bounding box center [346, 88] width 128 height 26
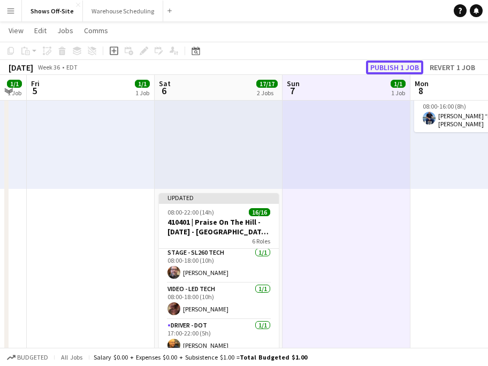
click at [391, 71] on button "Publish 1 job" at bounding box center [394, 67] width 57 height 14
